Goal: Use online tool/utility: Utilize a website feature to perform a specific function

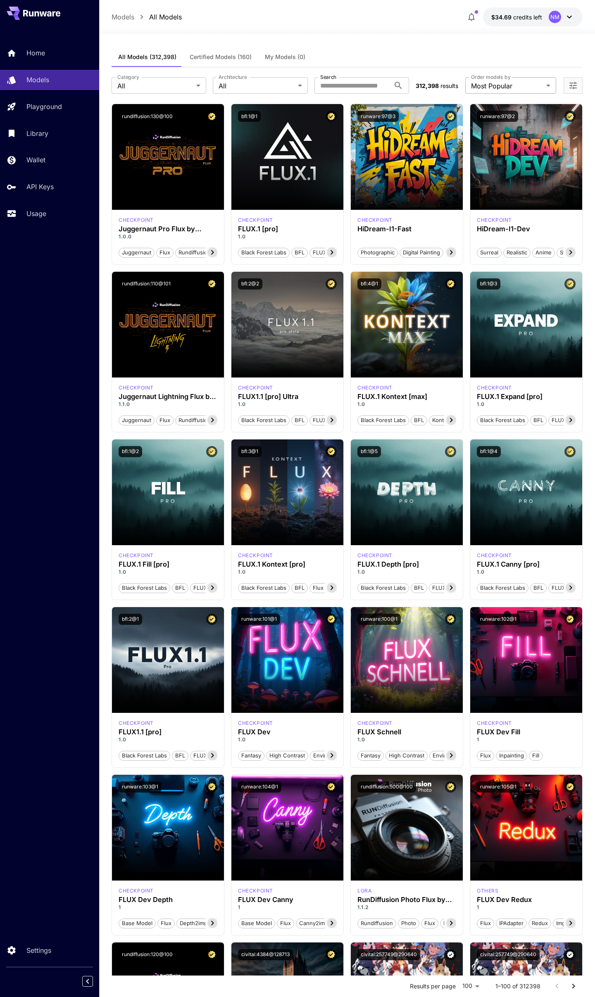
click at [500, 121] on span "Thumbs Up Count" at bounding box center [511, 119] width 78 height 10
type input "**********"
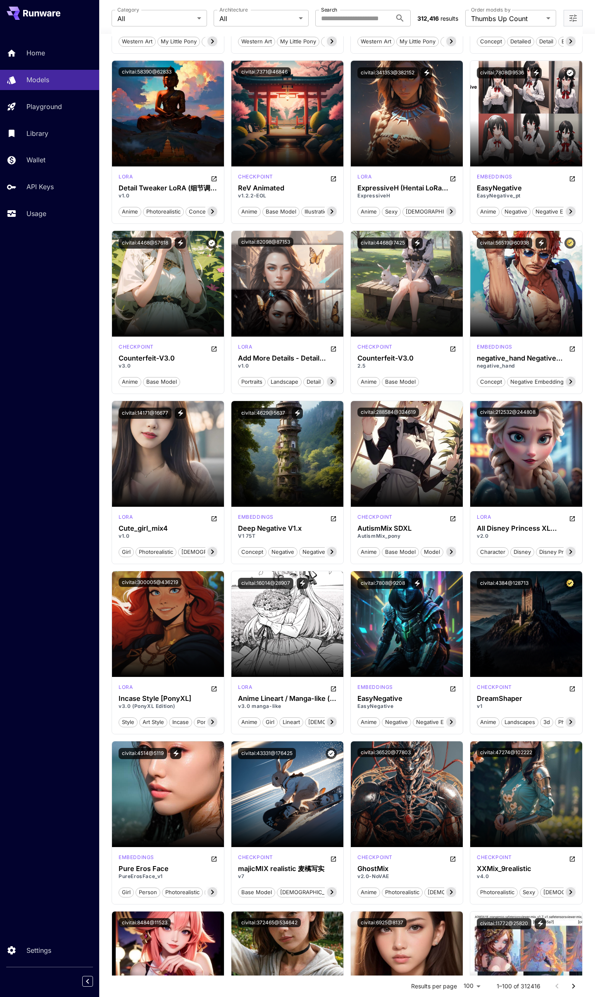
scroll to position [238, 0]
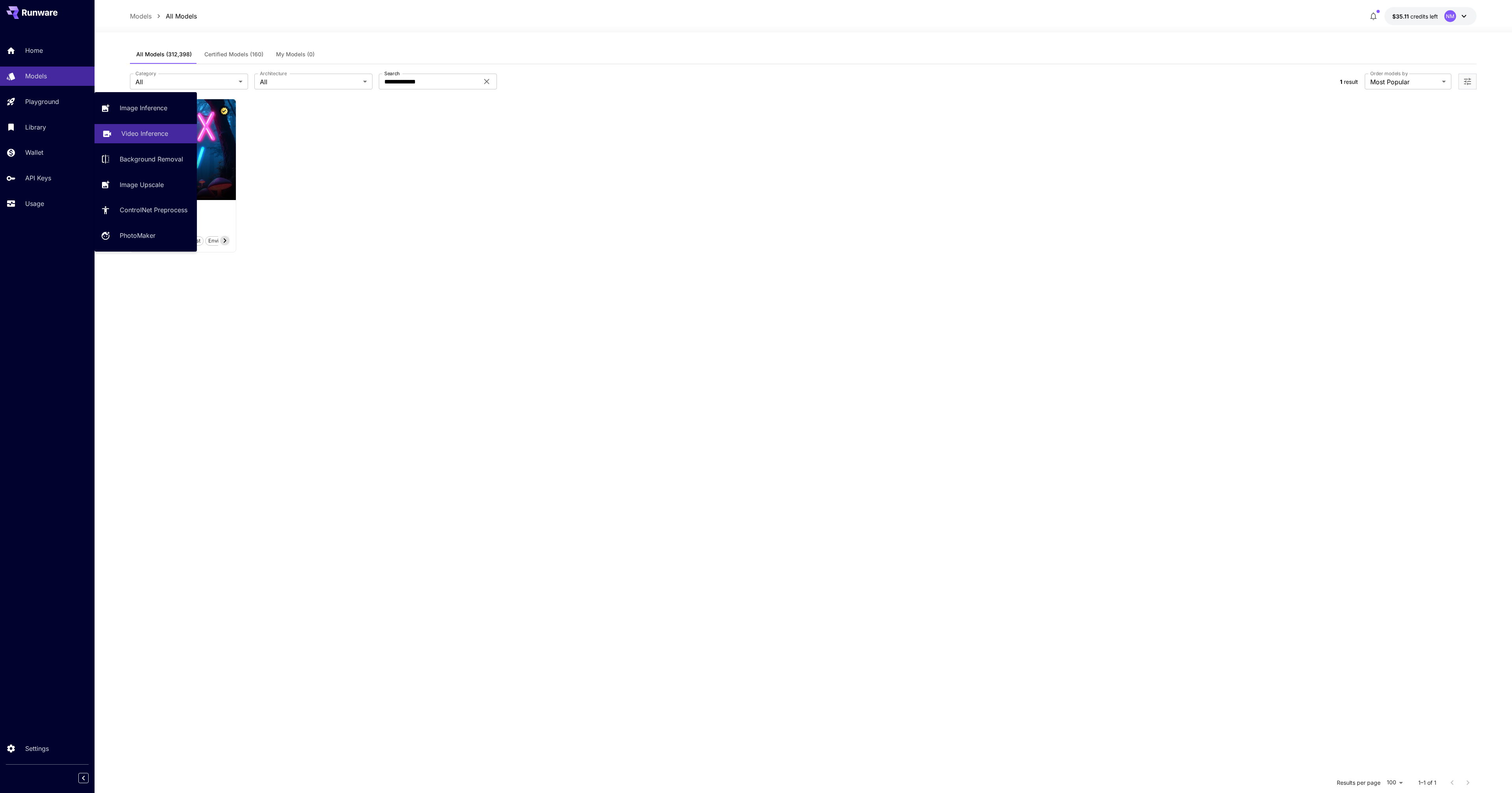
click at [144, 135] on p "Video Inference" at bounding box center [144, 133] width 47 height 10
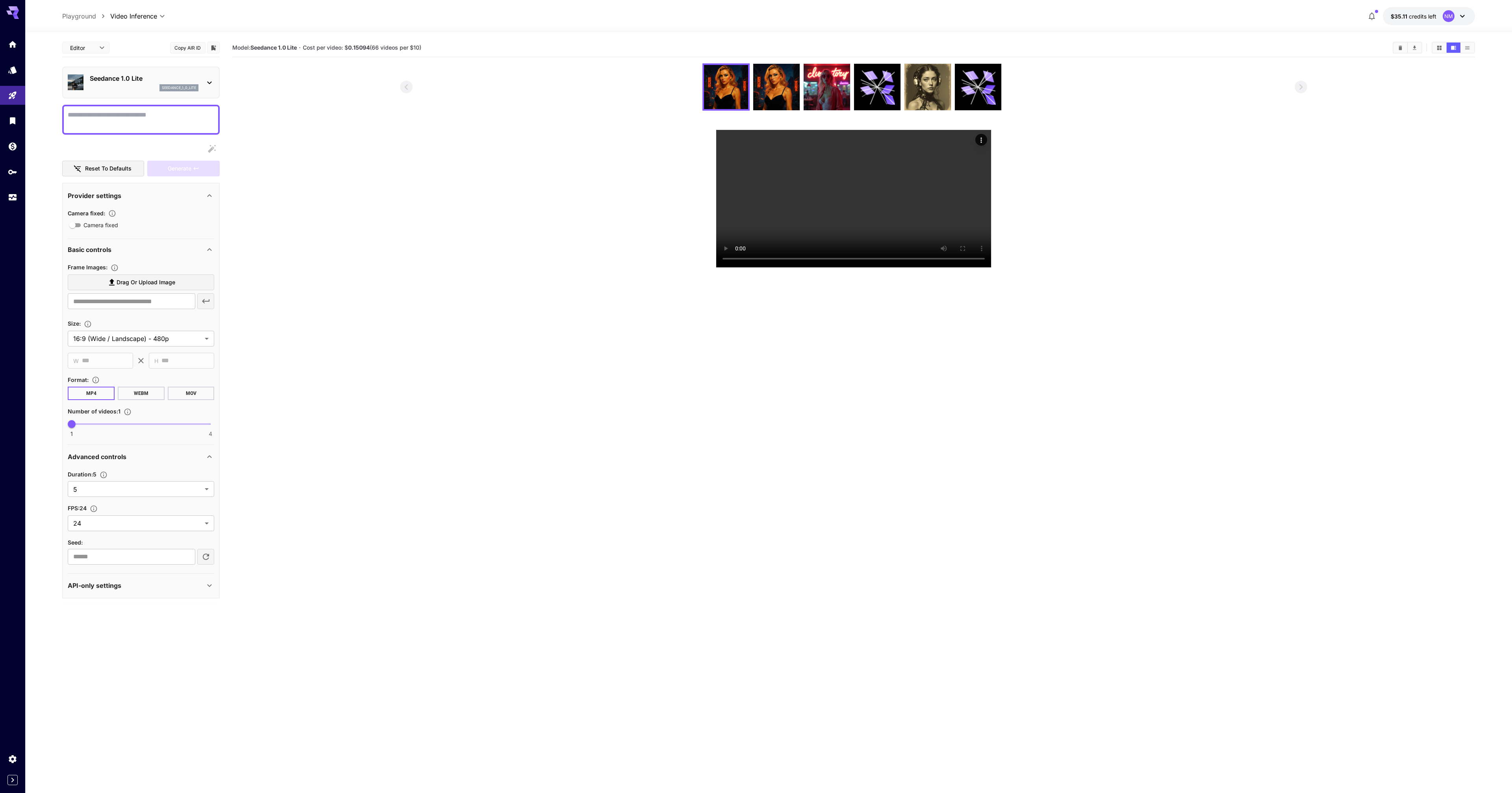
click at [367, 268] on section at bounding box center [853, 166] width 1242 height 204
click at [144, 18] on body "**********" at bounding box center [756, 427] width 1512 height 855
click at [144, 48] on span "Video Inference" at bounding box center [140, 45] width 68 height 10
click at [138, 76] on p "Seedance 1.0 Lite" at bounding box center [144, 78] width 109 height 10
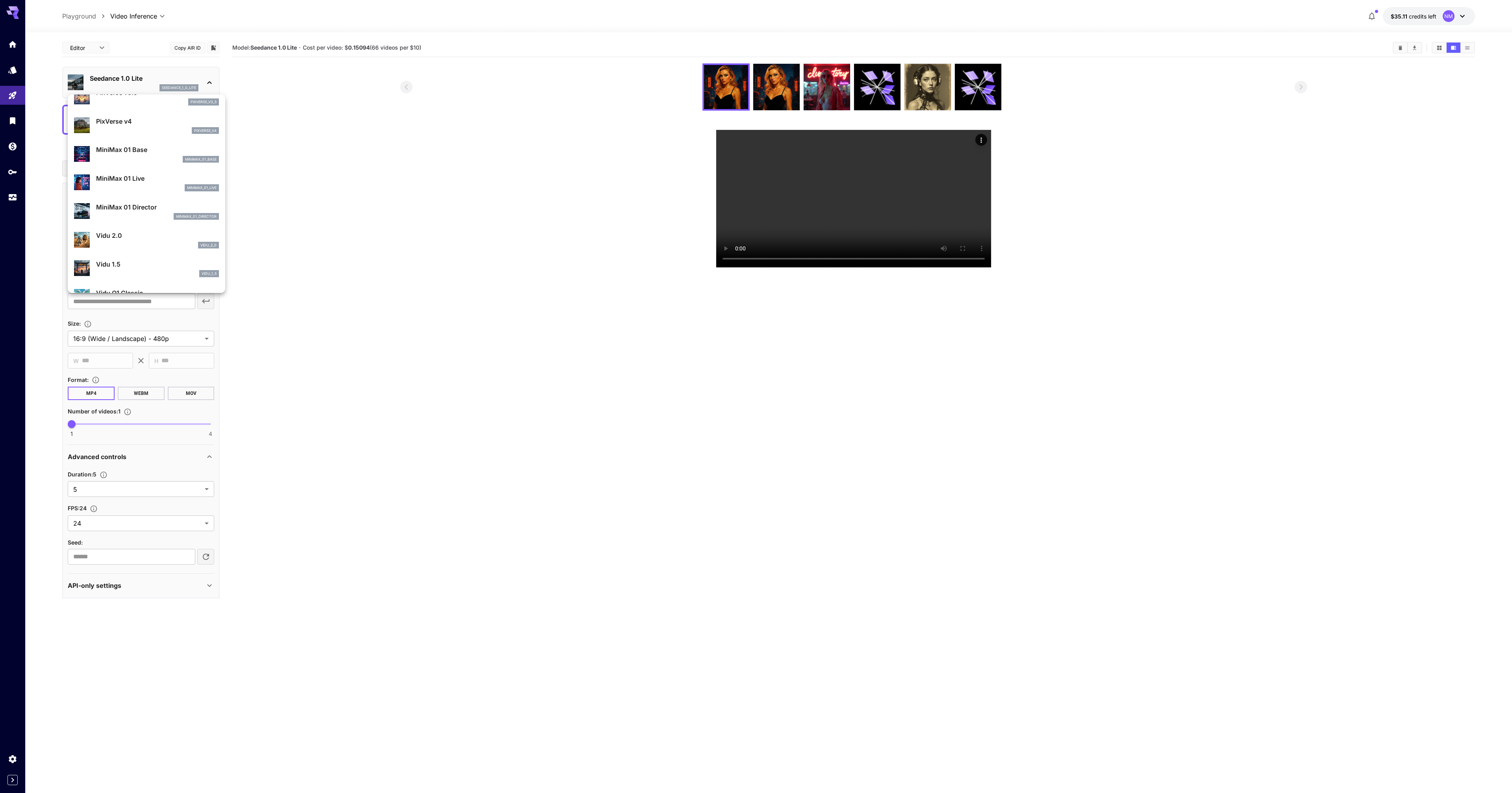
scroll to position [551, 0]
click at [380, 289] on div at bounding box center [756, 396] width 1512 height 793
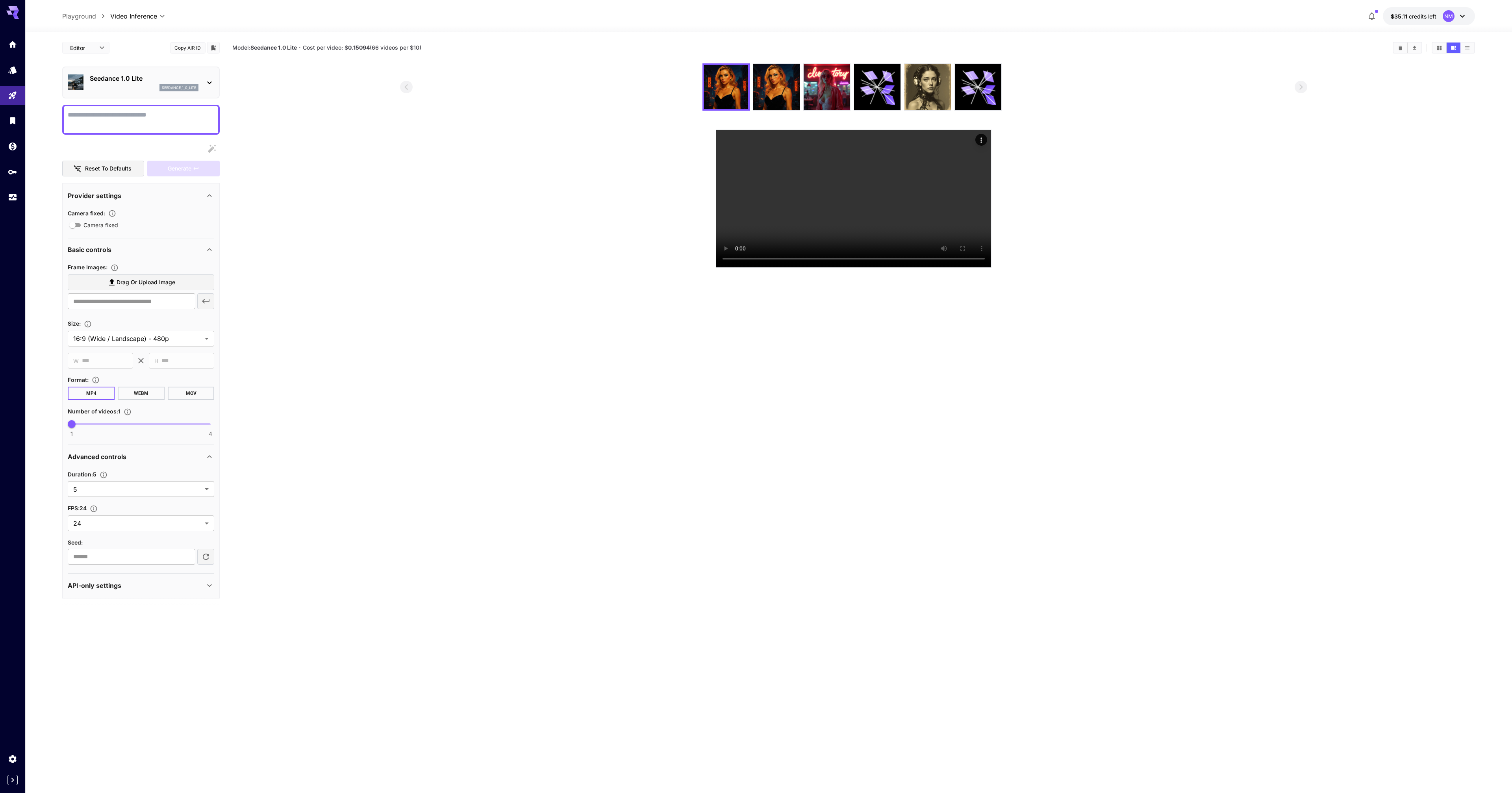
click at [374, 268] on section at bounding box center [853, 166] width 1242 height 204
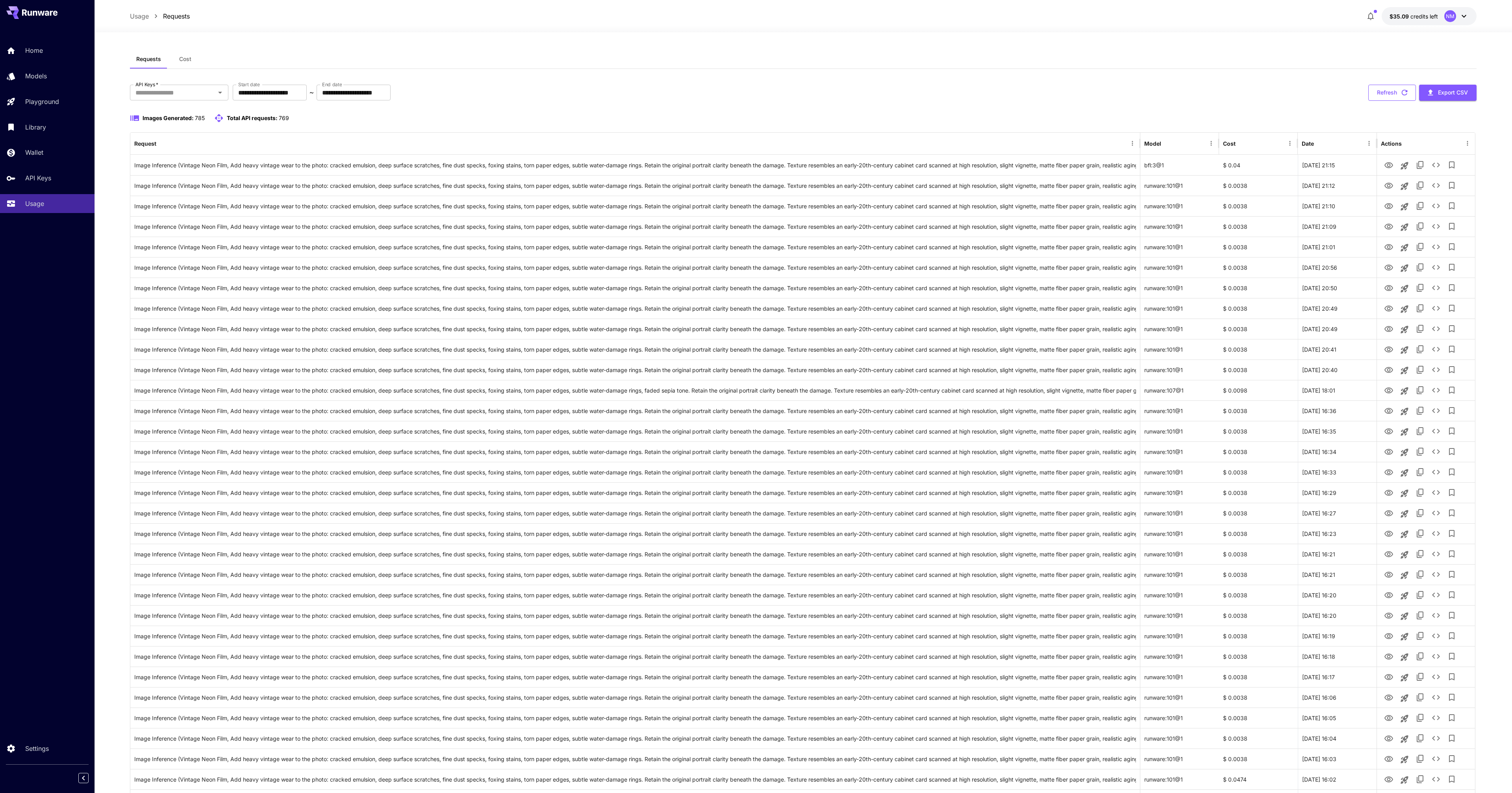
click at [1384, 88] on button "Refresh" at bounding box center [1392, 92] width 48 height 16
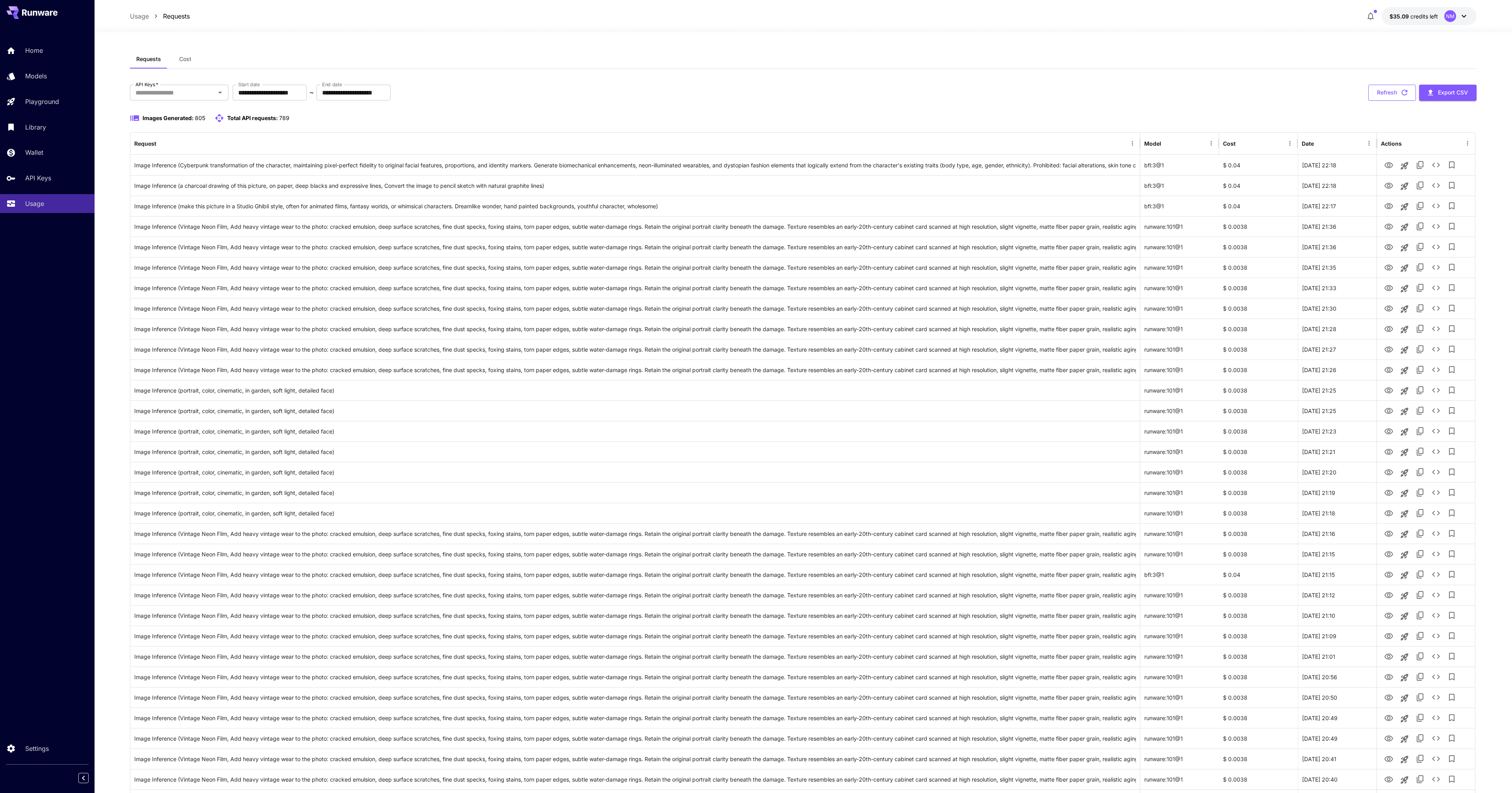
click at [1377, 94] on button "Refresh" at bounding box center [1392, 92] width 48 height 16
click at [1406, 101] on div "**********" at bounding box center [803, 642] width 1347 height 1115
click at [1393, 95] on button "Refresh" at bounding box center [1392, 92] width 48 height 16
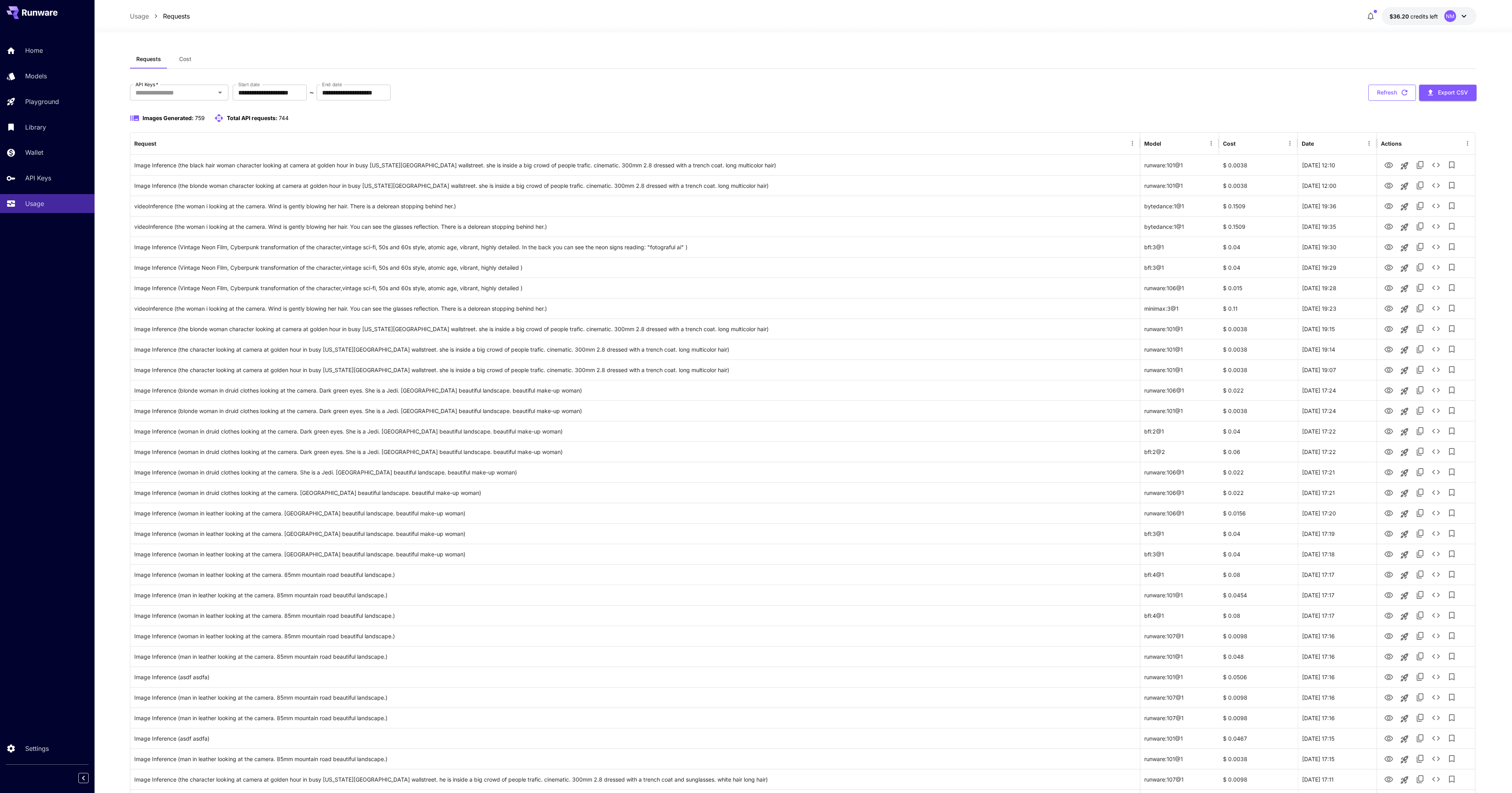
click at [1383, 89] on button "Refresh" at bounding box center [1392, 92] width 48 height 16
click at [167, 92] on input "API Keys   *" at bounding box center [173, 92] width 81 height 11
click at [167, 16] on p "Requests" at bounding box center [176, 16] width 27 height 10
click at [61, 190] on div "Home Models Playground Library Wallet API Keys Usage" at bounding box center [47, 127] width 94 height 173
click at [60, 181] on div "API Keys" at bounding box center [57, 178] width 61 height 10
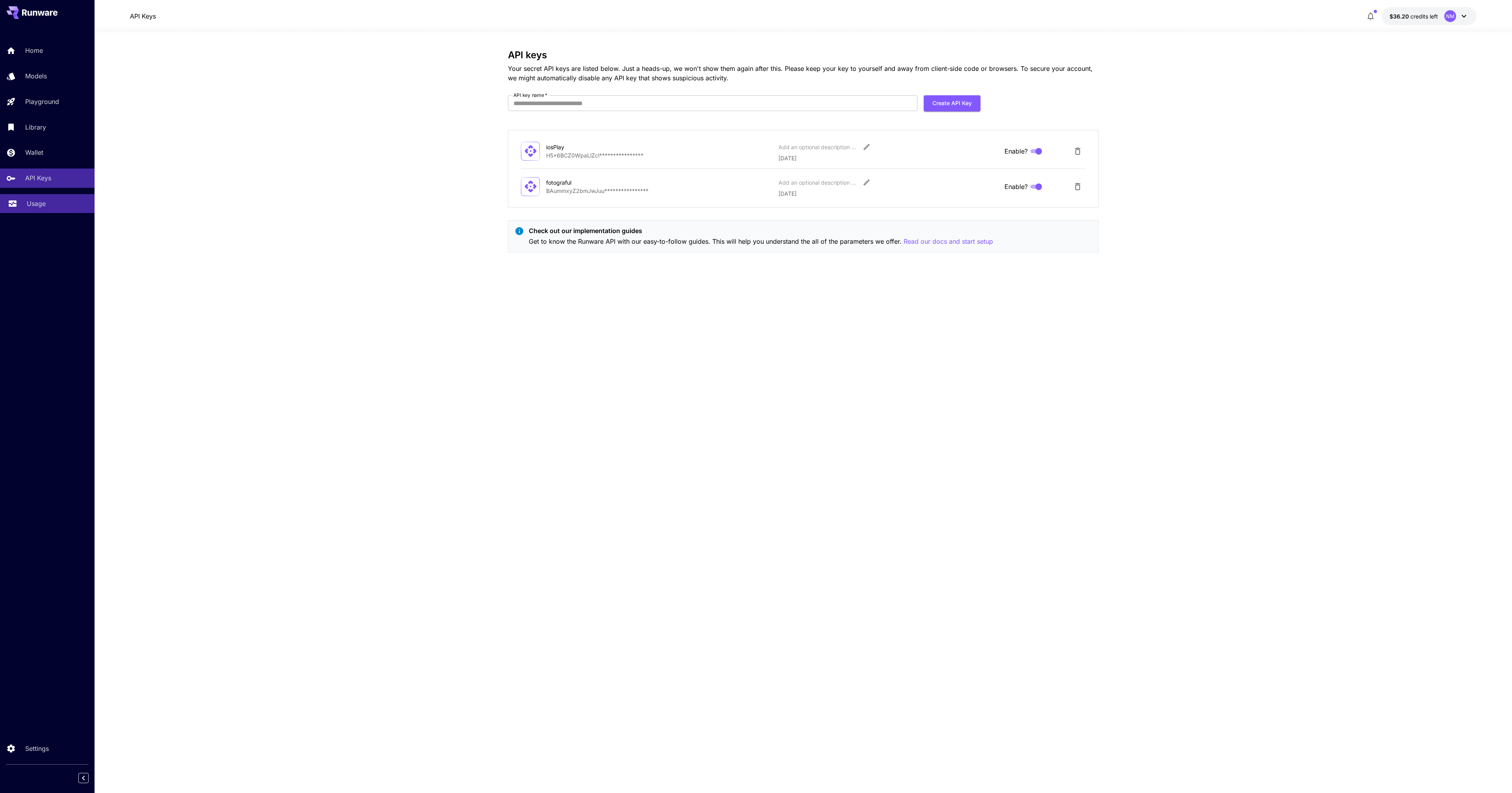
click at [54, 200] on div "Usage" at bounding box center [57, 204] width 61 height 10
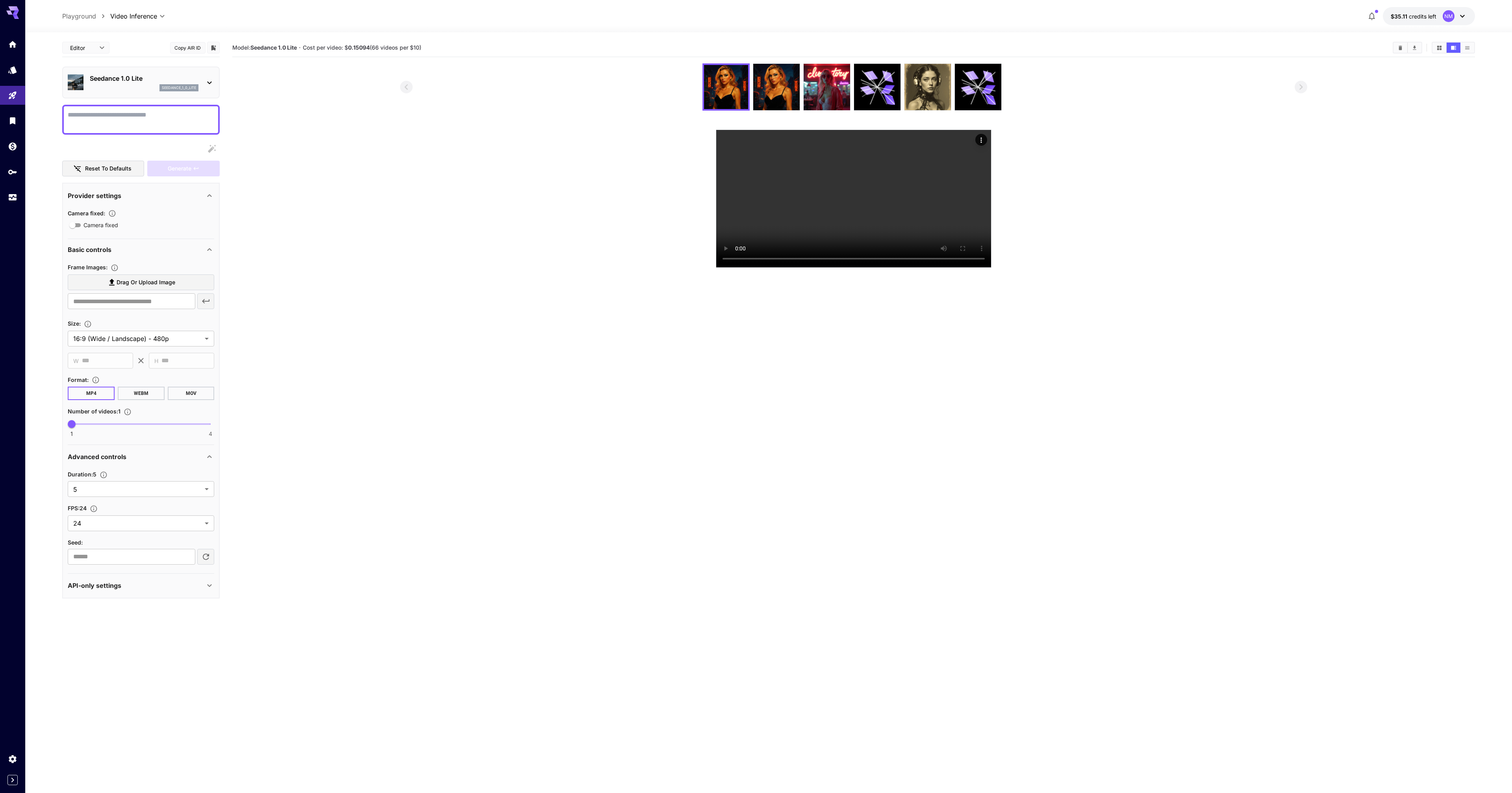
click at [625, 268] on section at bounding box center [854, 166] width 908 height 204
click at [1330, 132] on section at bounding box center [853, 166] width 1242 height 204
click at [317, 230] on section at bounding box center [853, 166] width 1242 height 204
click at [639, 264] on section at bounding box center [854, 166] width 908 height 204
click at [623, 179] on section at bounding box center [854, 166] width 908 height 204
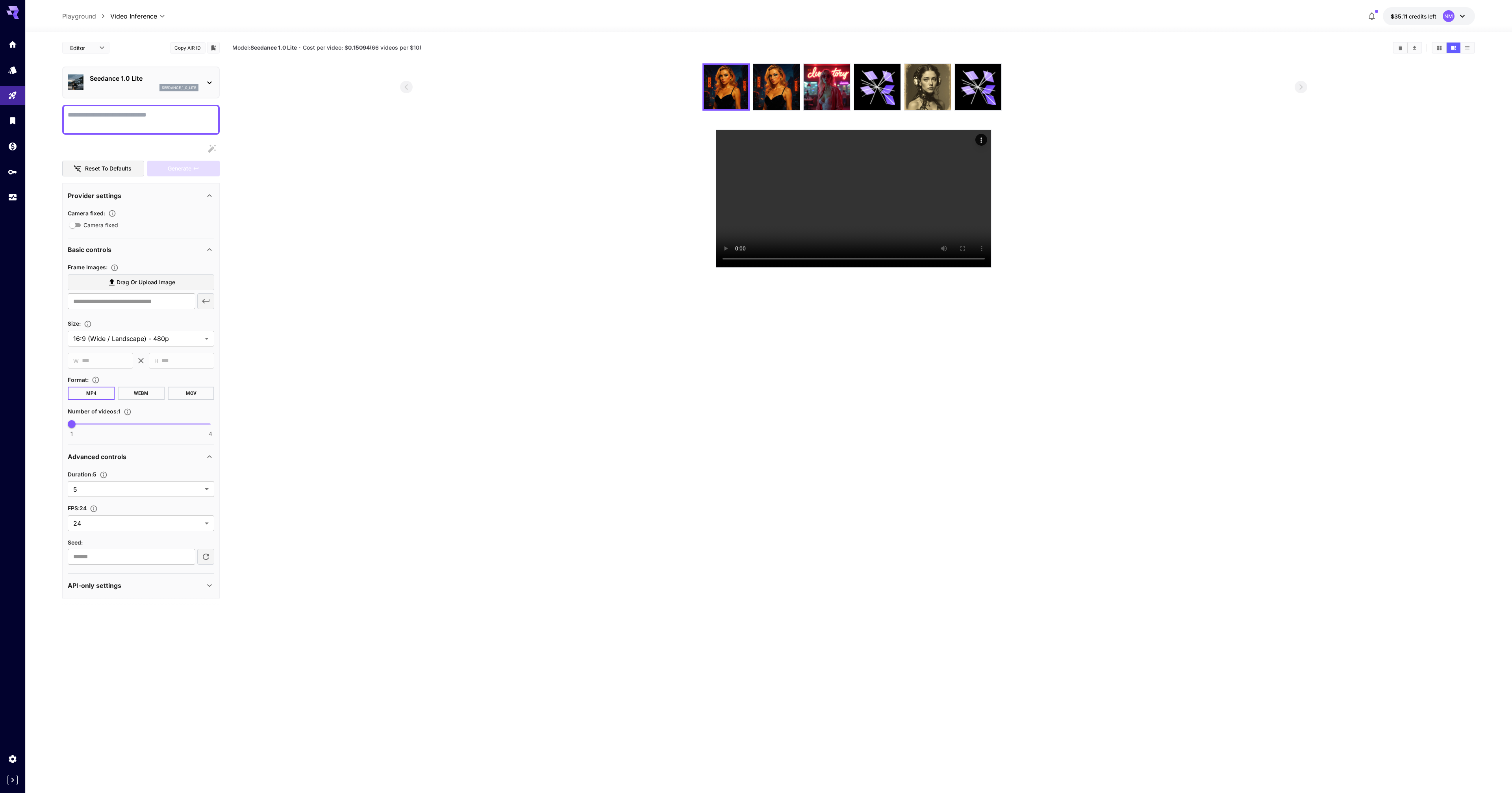
click at [668, 154] on section at bounding box center [854, 166] width 908 height 204
